Goal: Navigation & Orientation: Go to known website

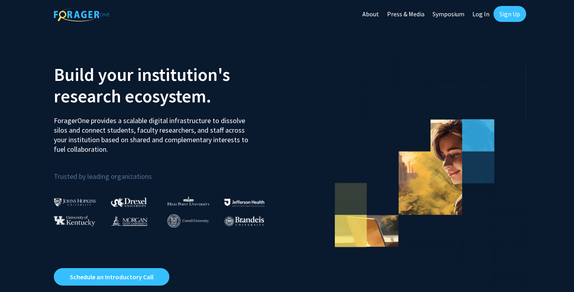
click at [478, 12] on link "Log In" at bounding box center [480, 14] width 25 height 28
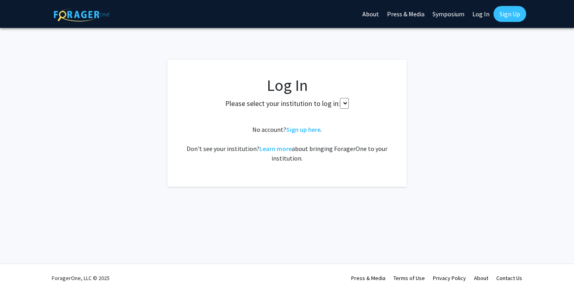
select select
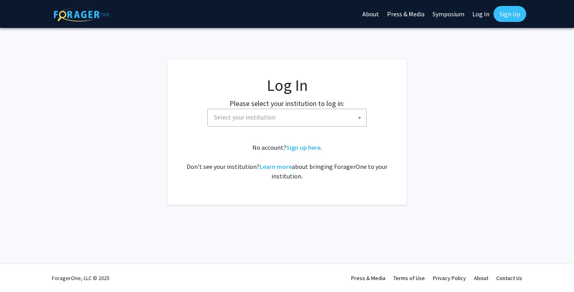
click at [305, 126] on span "Select your institution" at bounding box center [286, 118] width 159 height 18
type input "cornell"
click at [218, 207] on div "Skip navigation About Press & Media Symposium Log In Sign Up Complete your prof…" at bounding box center [287, 146] width 574 height 292
